Goal: Task Accomplishment & Management: Use online tool/utility

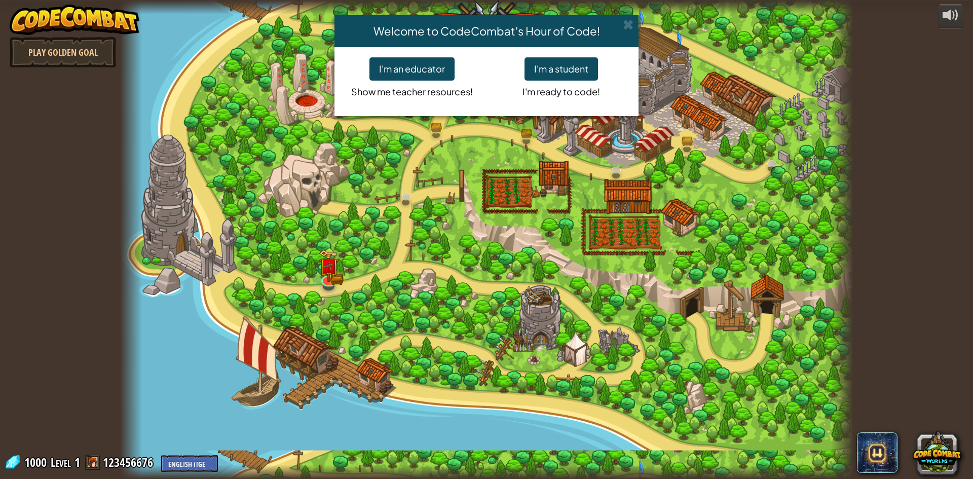
click at [550, 82] on p "I'm ready to code!" at bounding box center [561, 90] width 134 height 18
click at [555, 74] on button "I'm a student" at bounding box center [562, 68] width 74 height 23
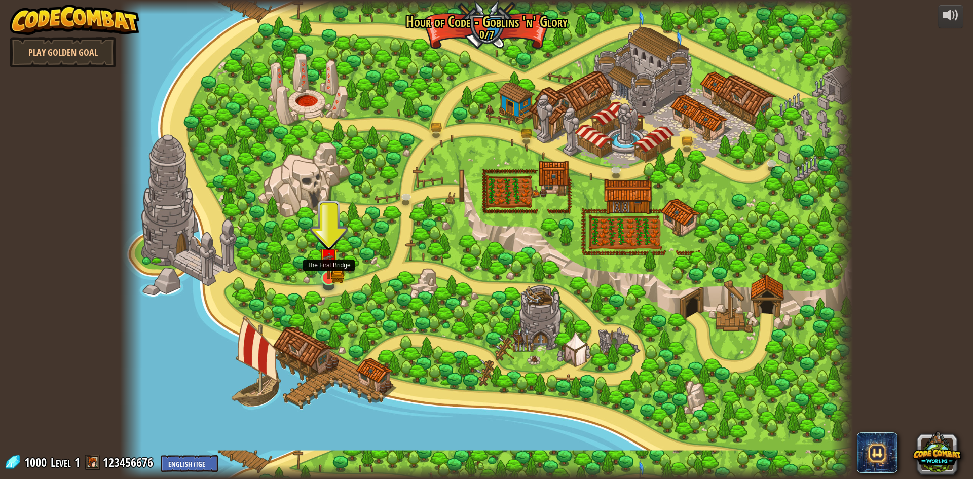
click at [323, 264] on img at bounding box center [329, 258] width 12 height 12
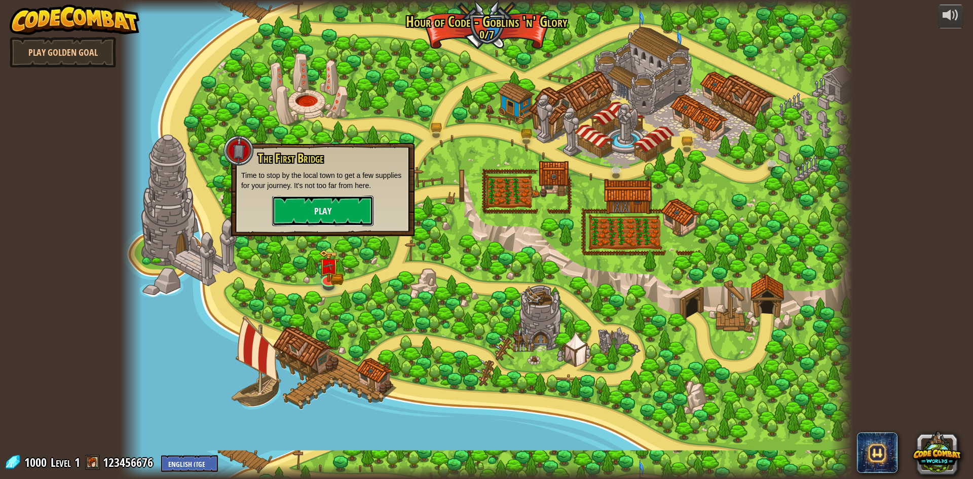
click at [340, 206] on button "Play" at bounding box center [322, 211] width 101 height 30
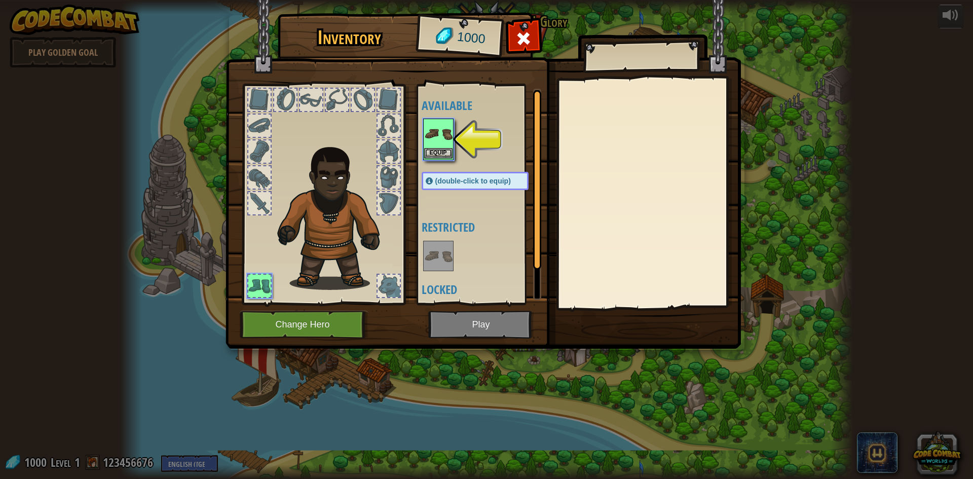
click at [436, 132] on img at bounding box center [438, 134] width 28 height 28
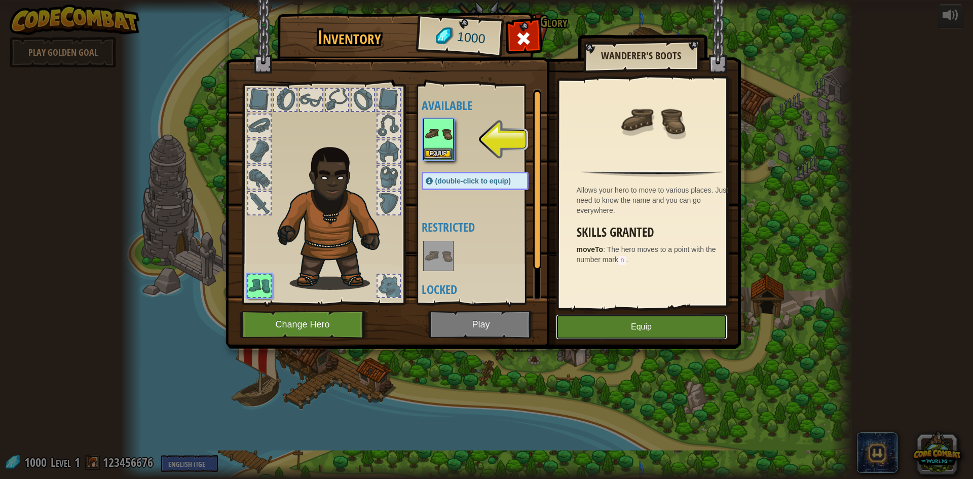
click at [588, 324] on button "Equip" at bounding box center [641, 326] width 171 height 25
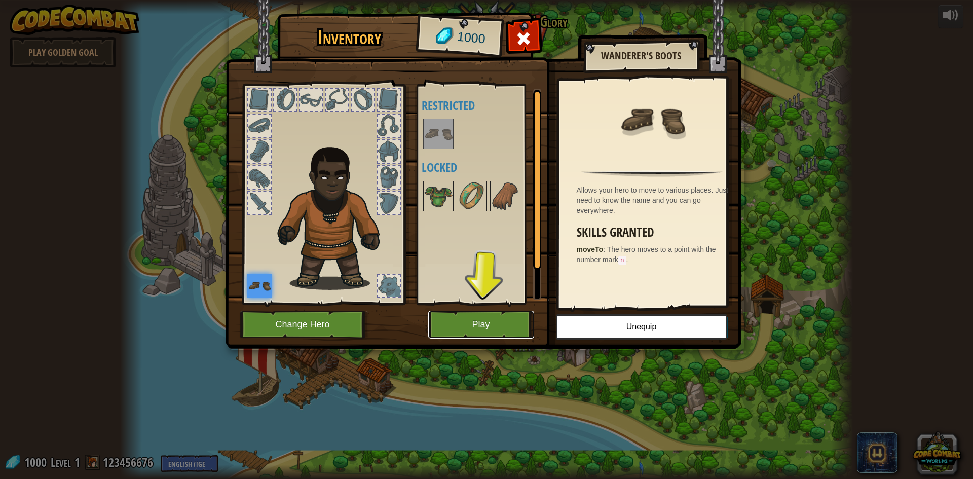
click at [500, 320] on button "Play" at bounding box center [481, 325] width 106 height 28
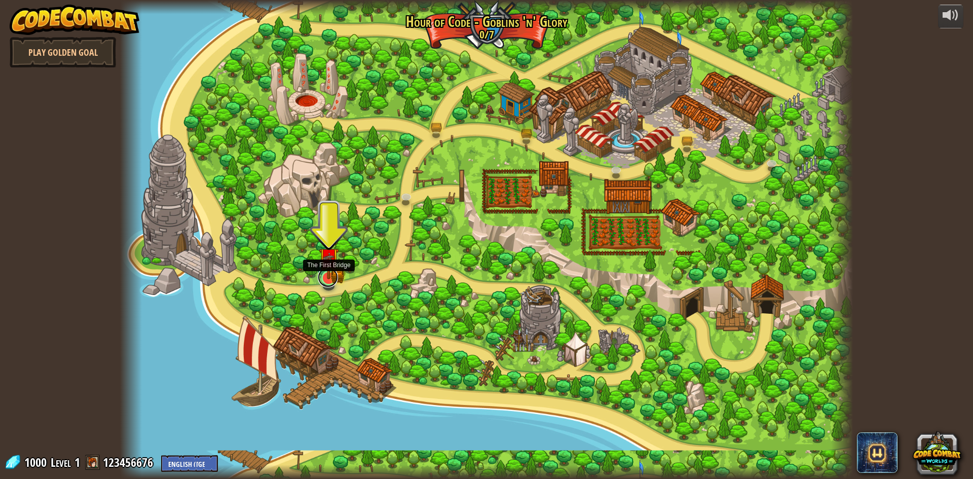
click at [325, 285] on div "Broken Bridge (Coming soon!) We are in! It's time to alarm the mayor of the tow…" at bounding box center [486, 239] width 733 height 479
click at [324, 278] on img at bounding box center [329, 258] width 20 height 44
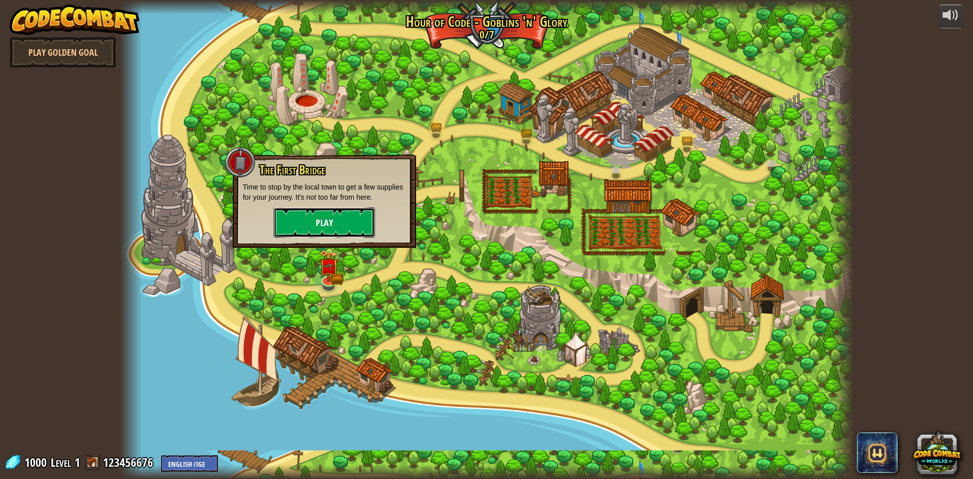
click at [330, 228] on button "Play" at bounding box center [324, 222] width 101 height 30
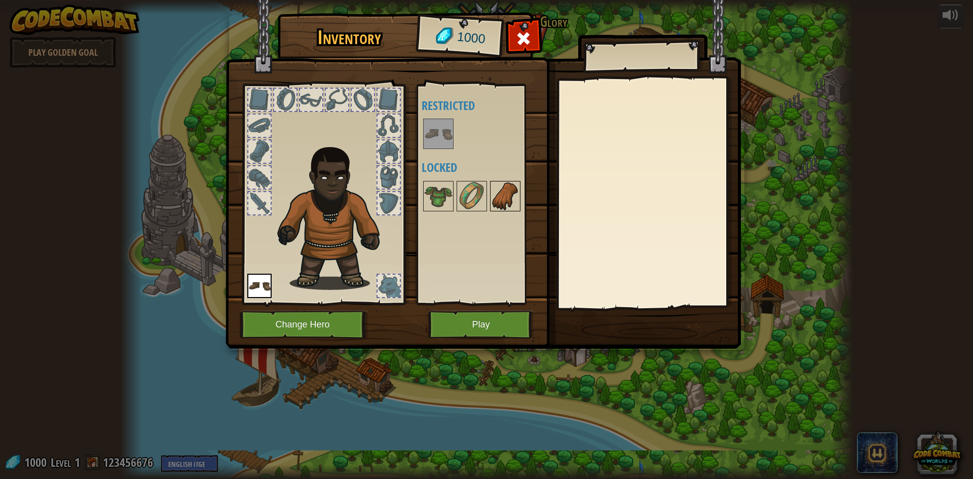
click at [496, 196] on img at bounding box center [505, 196] width 28 height 28
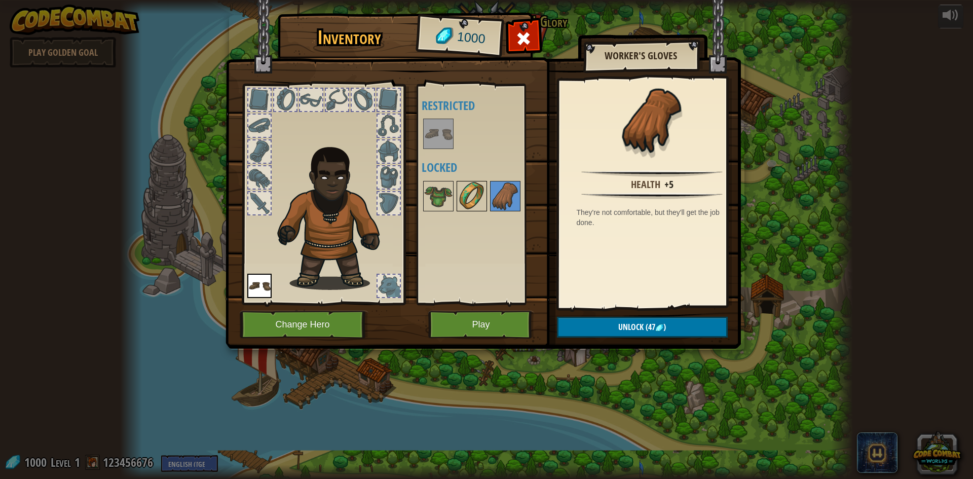
click at [480, 198] on img at bounding box center [472, 196] width 28 height 28
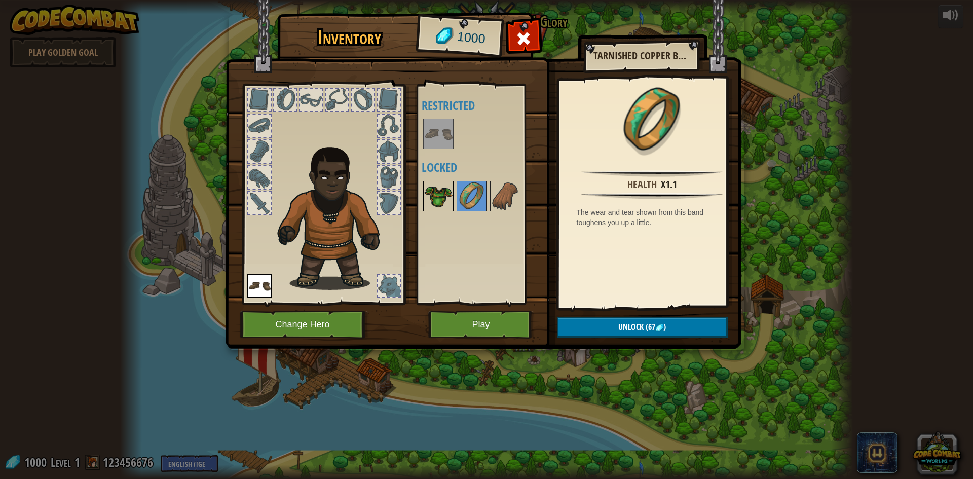
drag, startPoint x: 450, startPoint y: 190, endPoint x: 444, endPoint y: 191, distance: 6.1
click at [449, 191] on img at bounding box center [438, 196] width 28 height 28
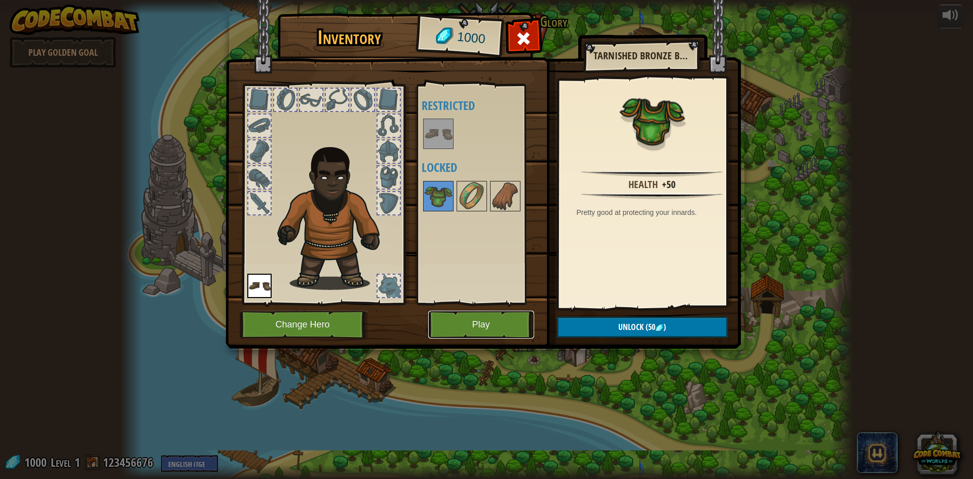
click at [490, 327] on button "Play" at bounding box center [481, 325] width 106 height 28
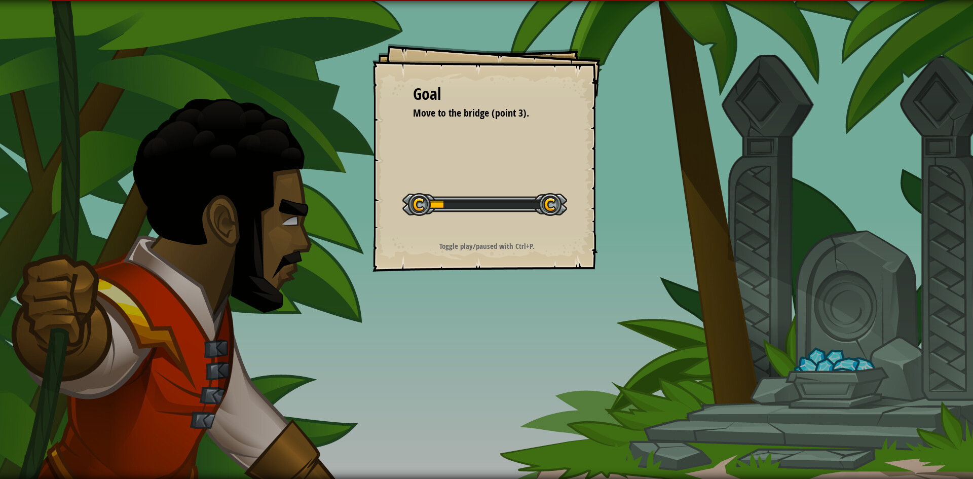
drag, startPoint x: 456, startPoint y: 5, endPoint x: 505, endPoint y: 16, distance: 50.3
click at [504, 15] on div "Goal Move to the bridge (point 3). Start Level Error loading from server. Try r…" at bounding box center [486, 239] width 973 height 479
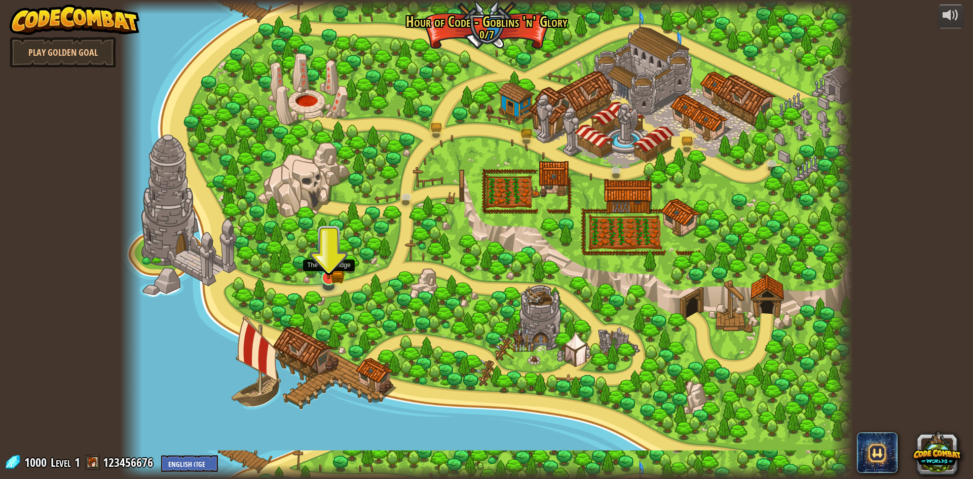
click at [319, 267] on img at bounding box center [329, 258] width 20 height 44
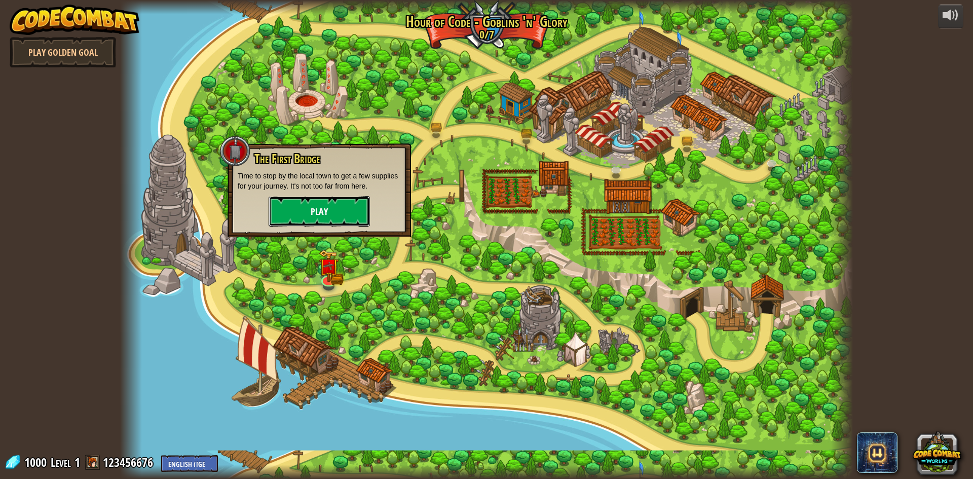
click at [325, 197] on button "Play" at bounding box center [319, 211] width 101 height 30
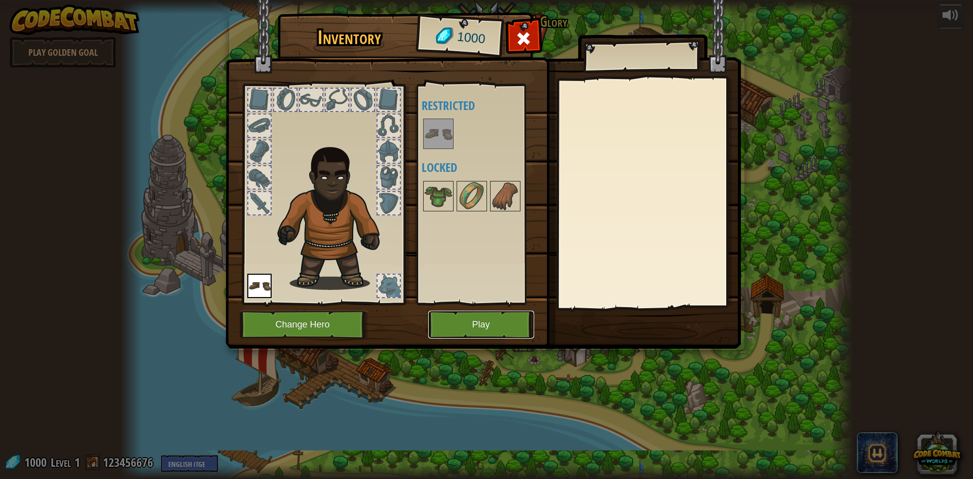
click at [471, 328] on button "Play" at bounding box center [481, 325] width 106 height 28
